Goal: Information Seeking & Learning: Learn about a topic

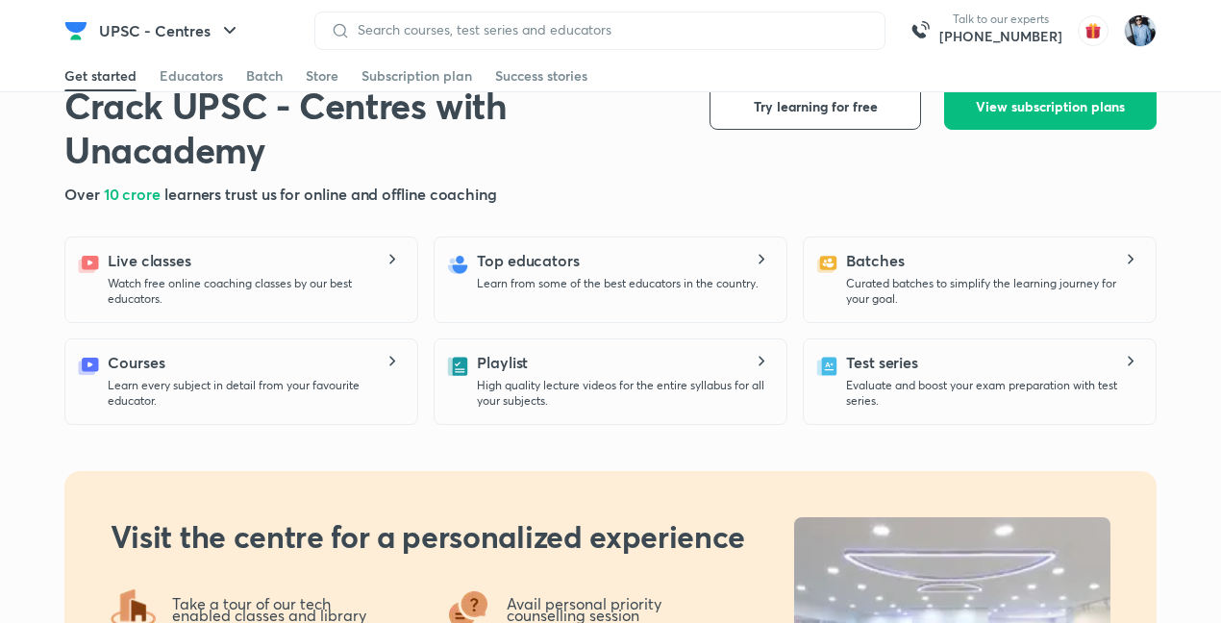
scroll to position [1090, 0]
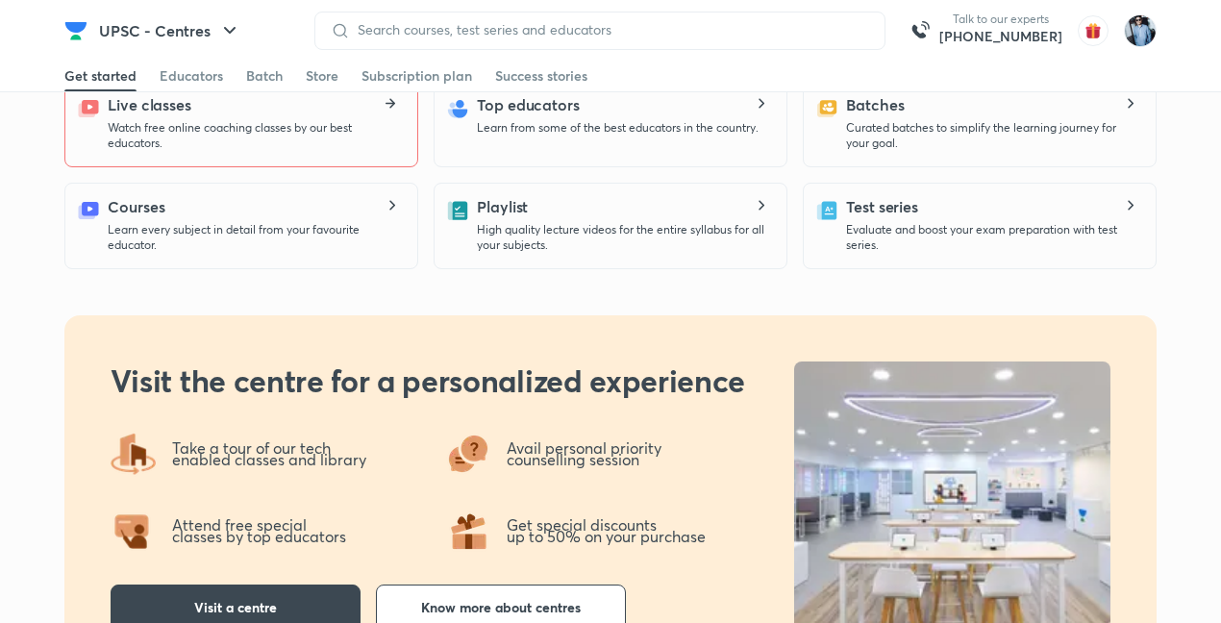
click at [391, 102] on icon at bounding box center [392, 104] width 6 height 10
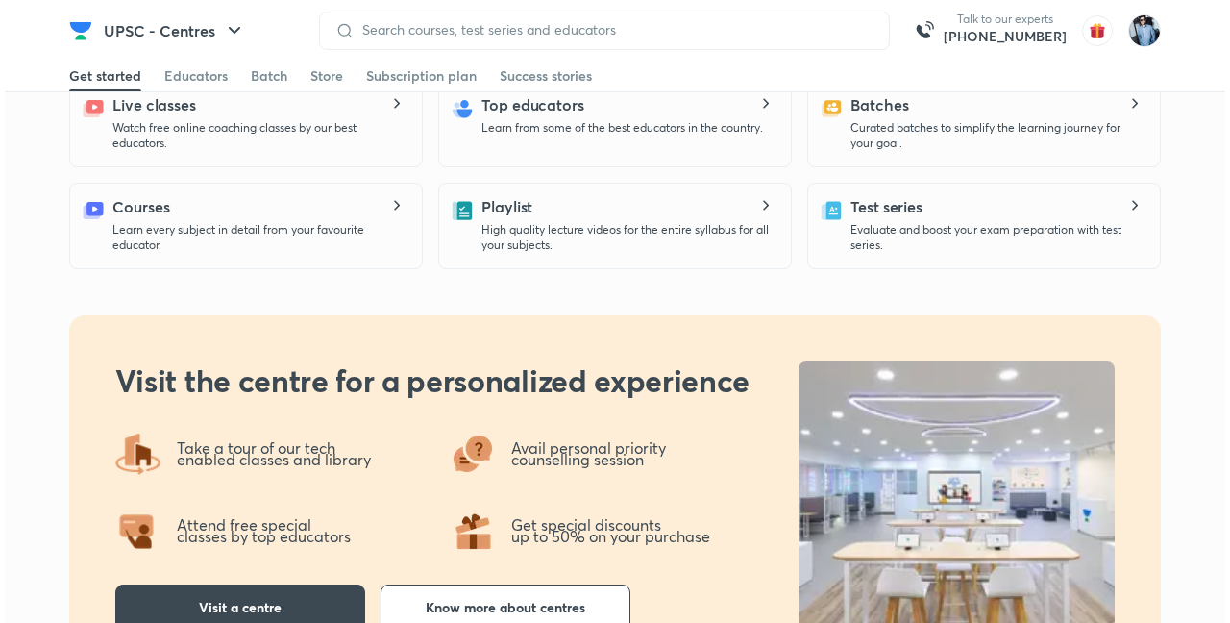
scroll to position [0, 0]
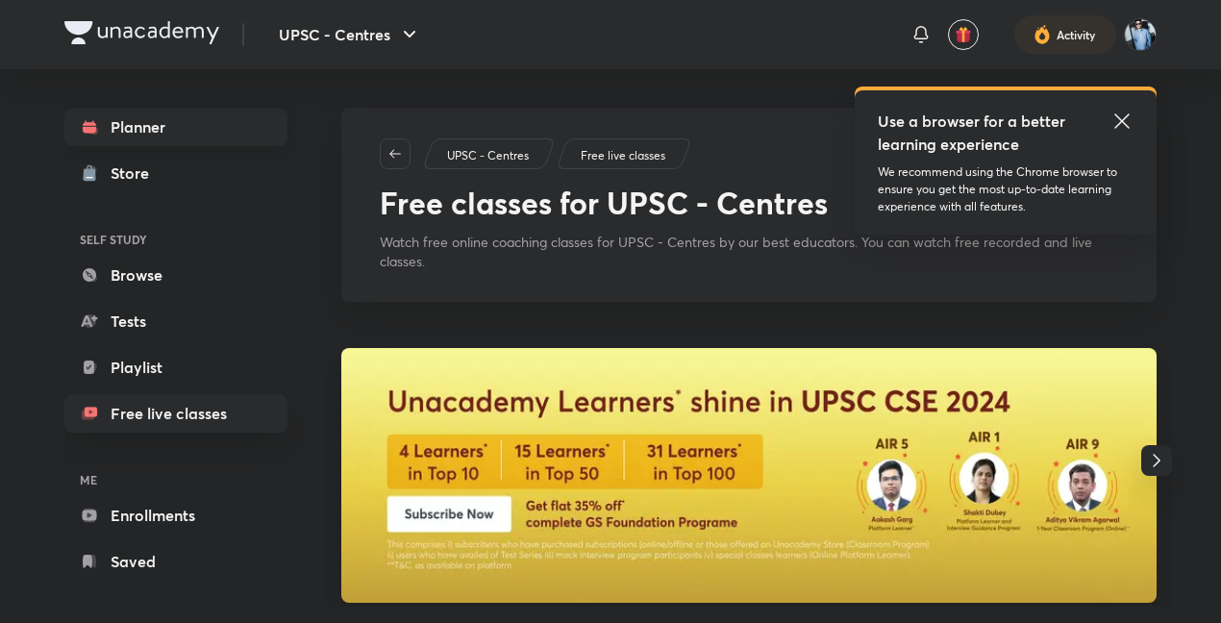
click at [139, 123] on link "Planner" at bounding box center [175, 127] width 223 height 38
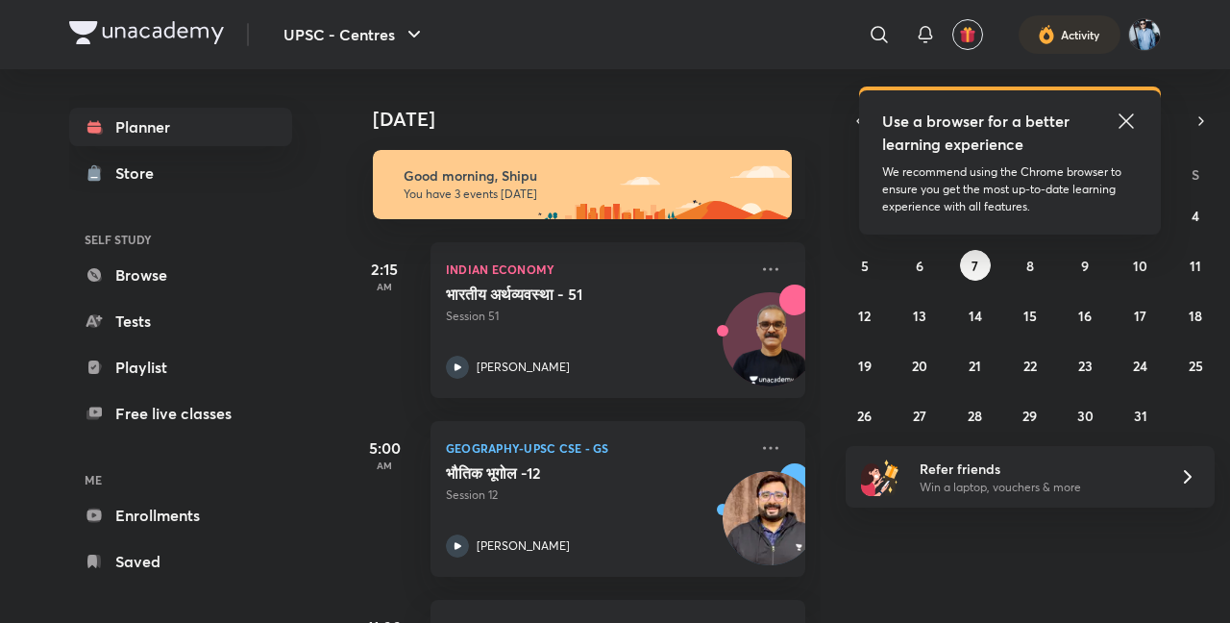
click at [1134, 117] on icon at bounding box center [1126, 121] width 23 height 23
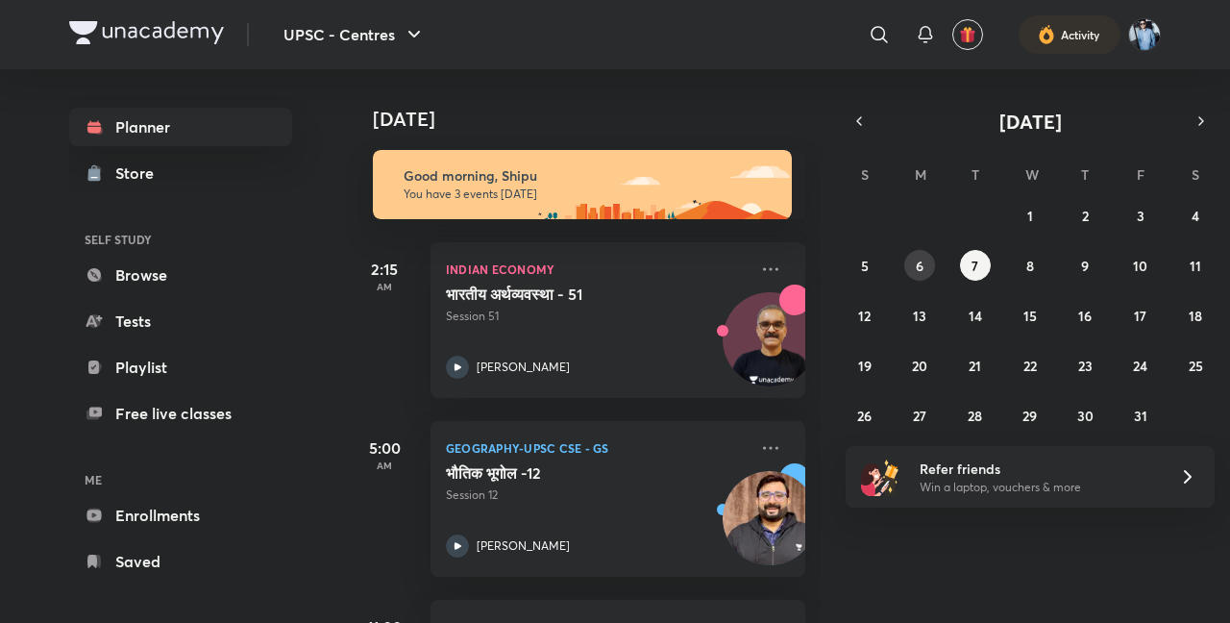
click at [924, 262] on abbr "6" at bounding box center [920, 266] width 8 height 18
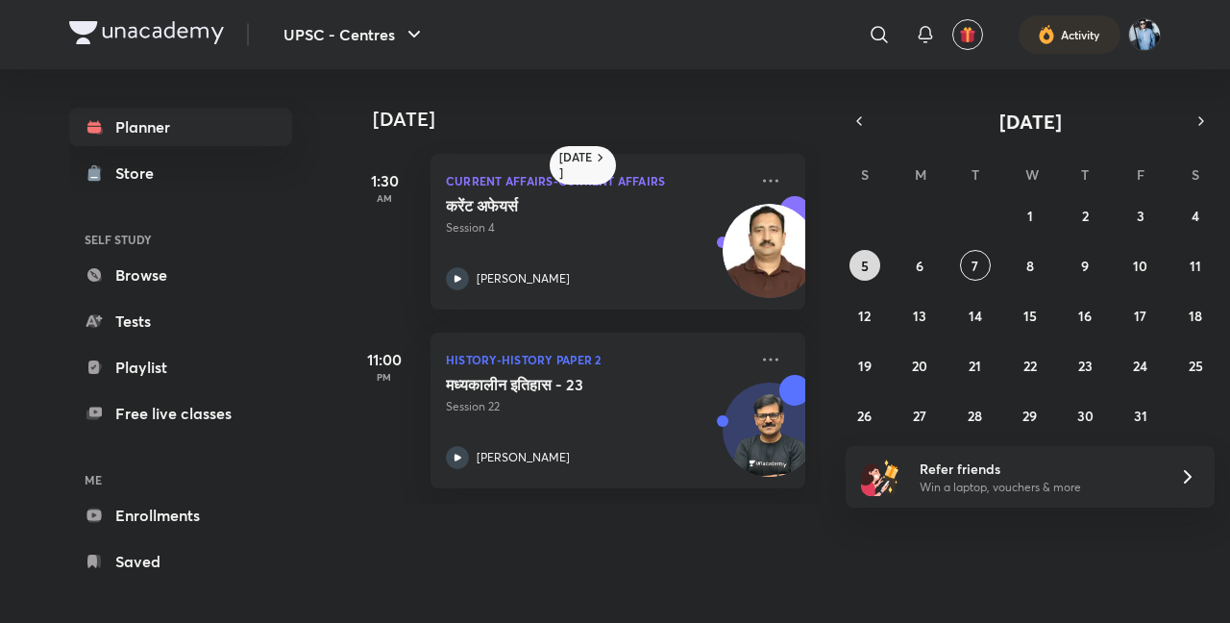
click at [859, 266] on button "5" at bounding box center [865, 265] width 31 height 31
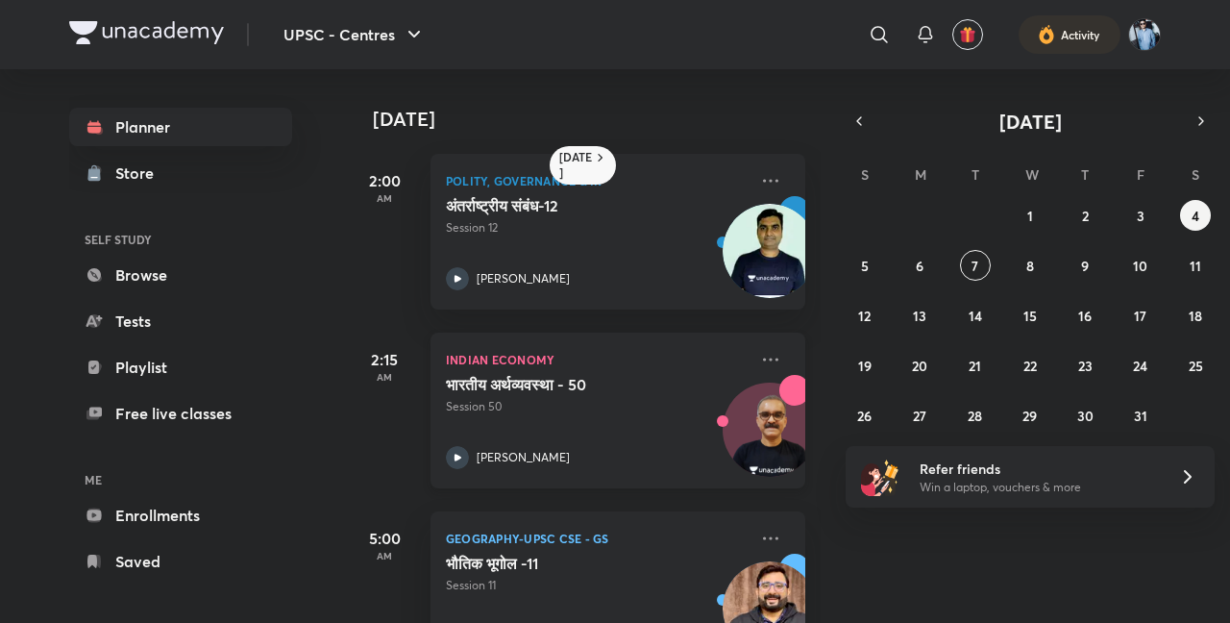
click at [731, 405] on img at bounding box center [770, 439] width 92 height 92
